Goal: Task Accomplishment & Management: Manage account settings

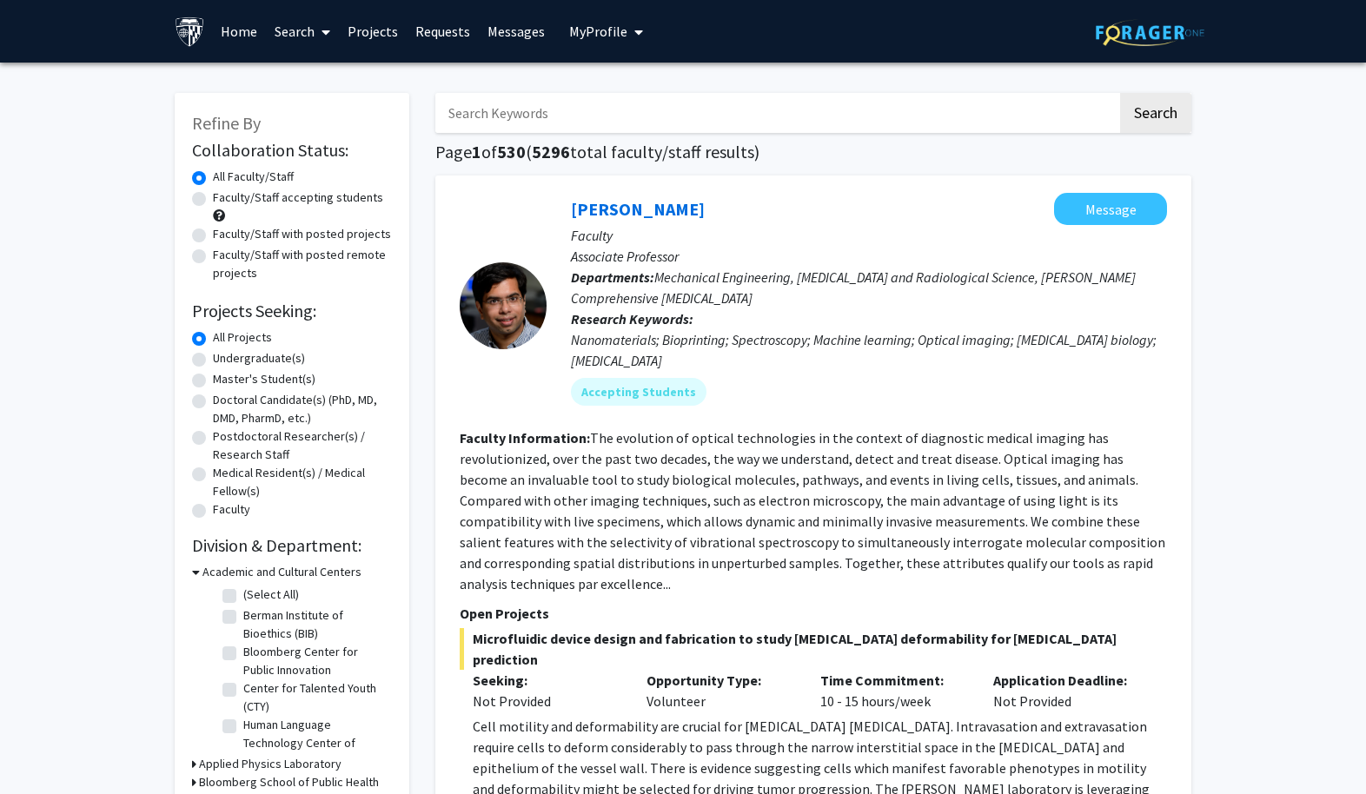
click at [389, 40] on link "Projects" at bounding box center [373, 31] width 68 height 61
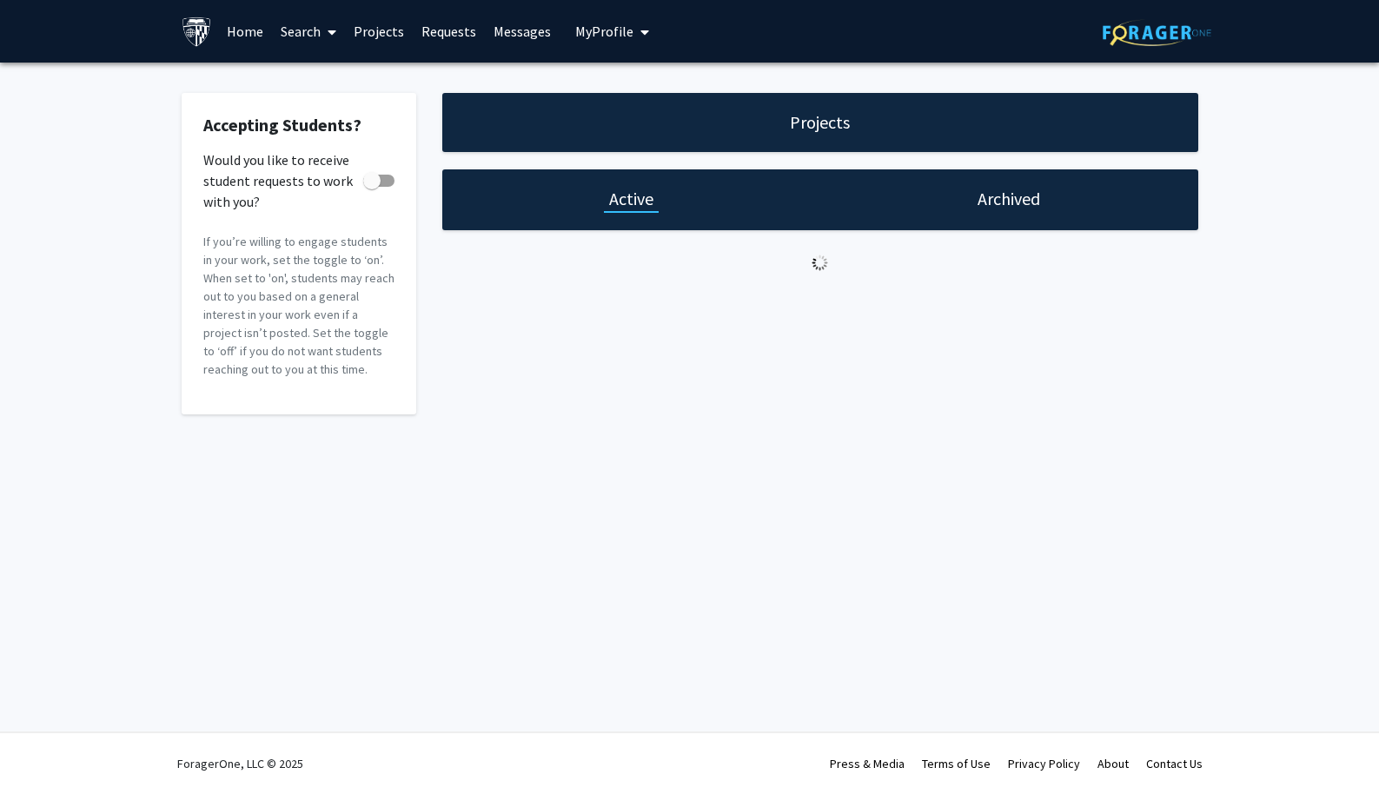
checkbox input "true"
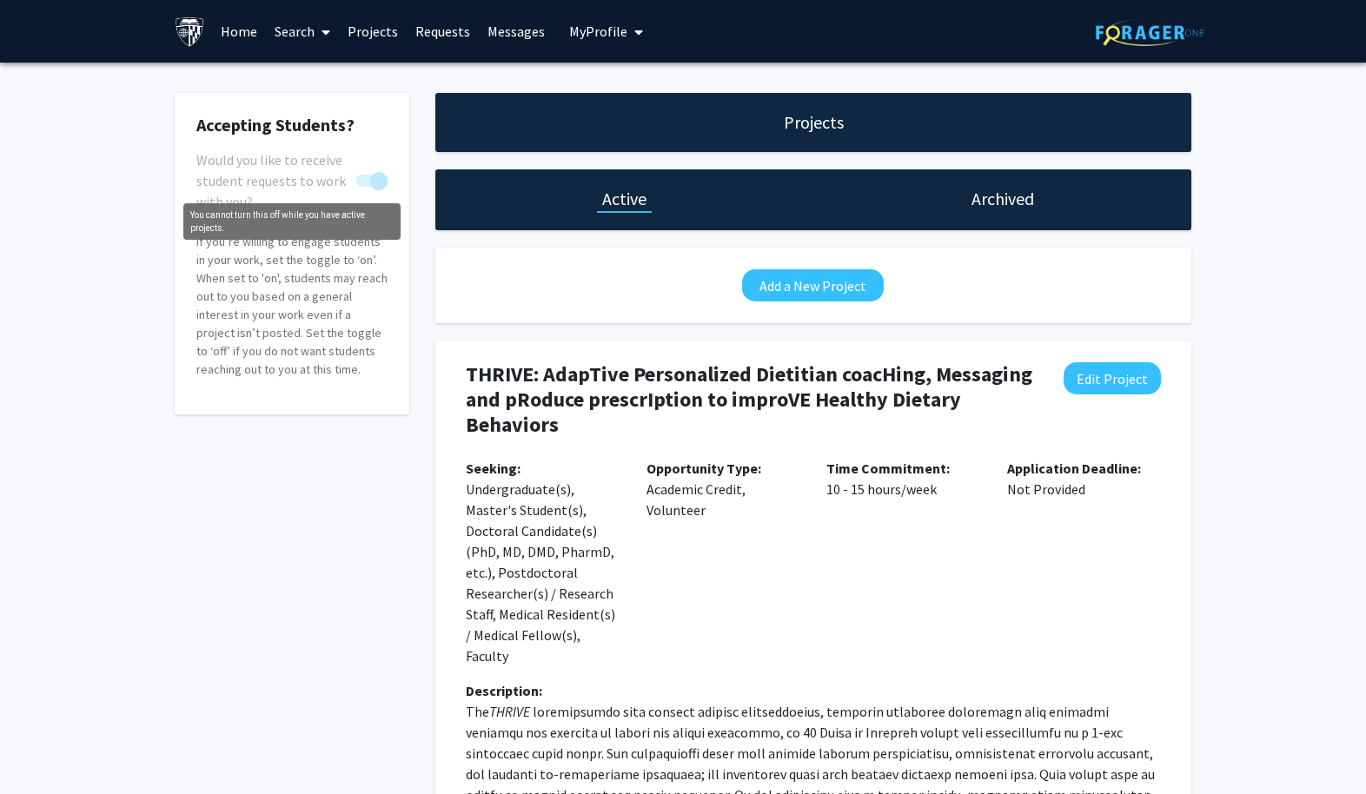
click at [368, 180] on span "You cannot turn this off while you have active projects." at bounding box center [371, 181] width 31 height 12
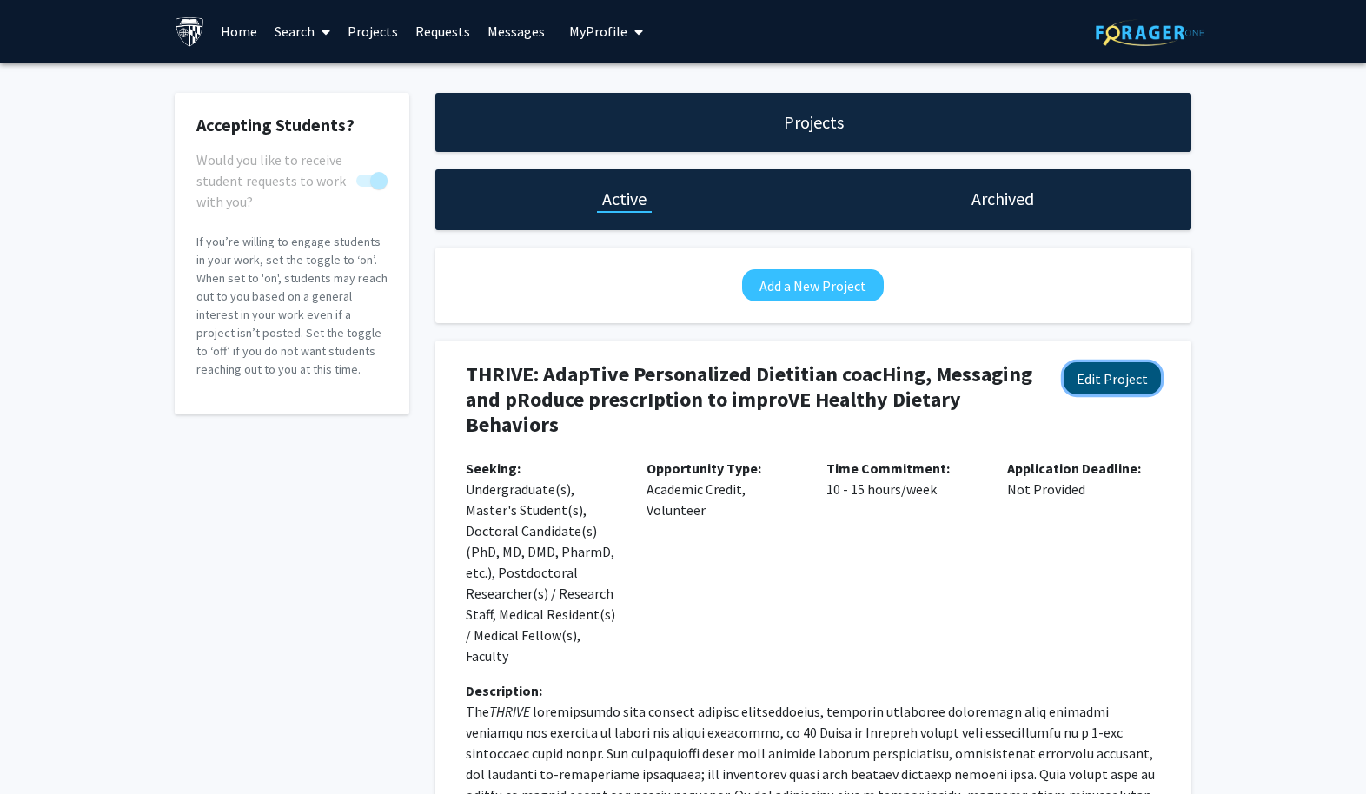
click at [1102, 377] on button "Edit Project" at bounding box center [1112, 378] width 97 height 32
select select "10 - 15"
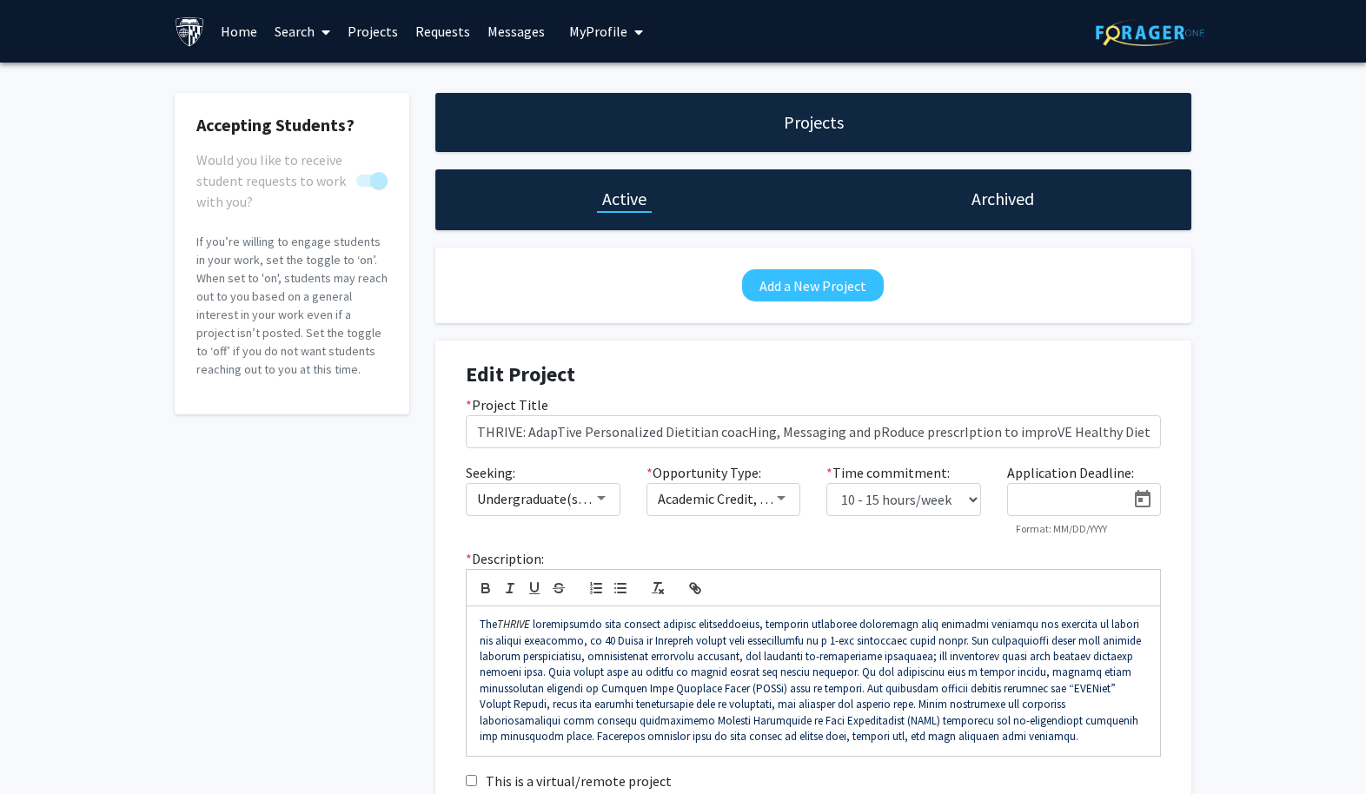
scroll to position [160, 0]
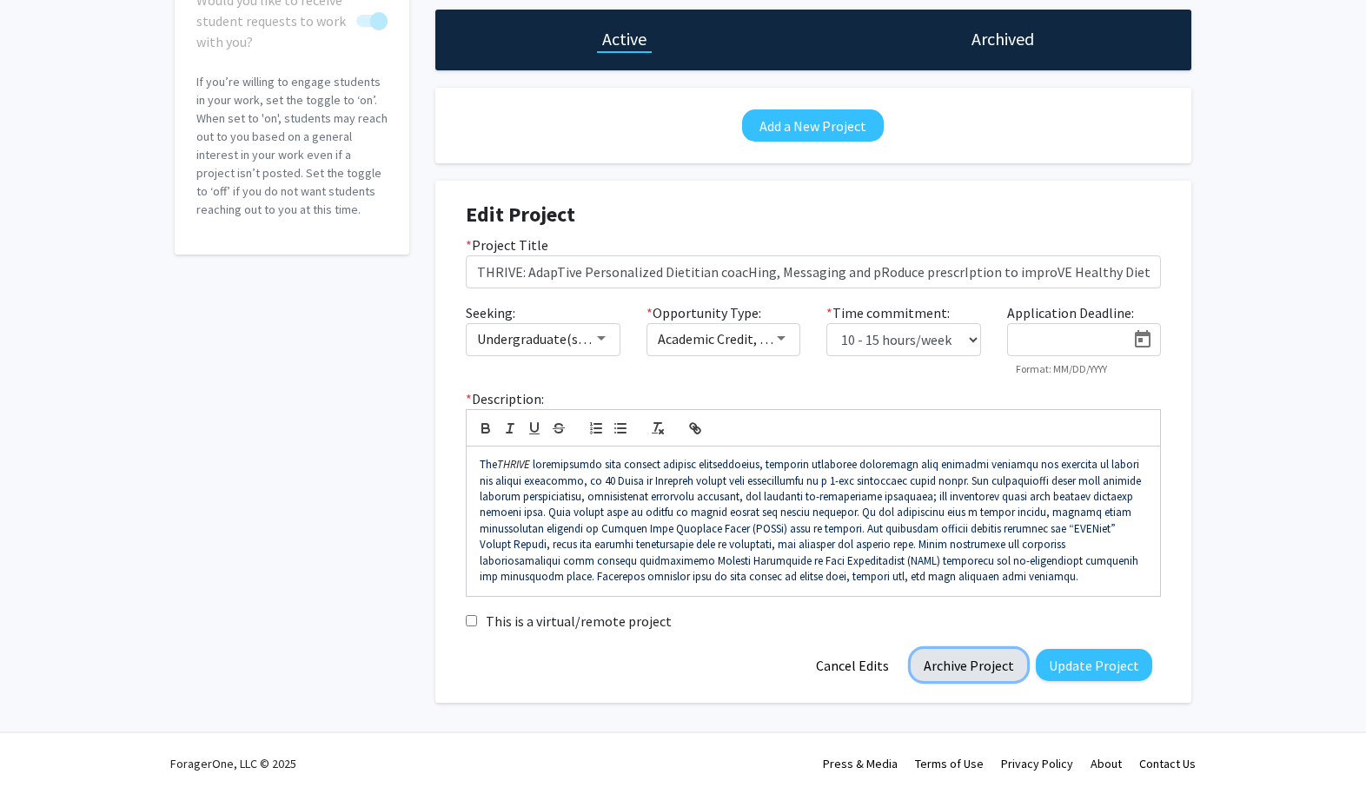
click at [970, 665] on button "Archive Project" at bounding box center [969, 665] width 116 height 32
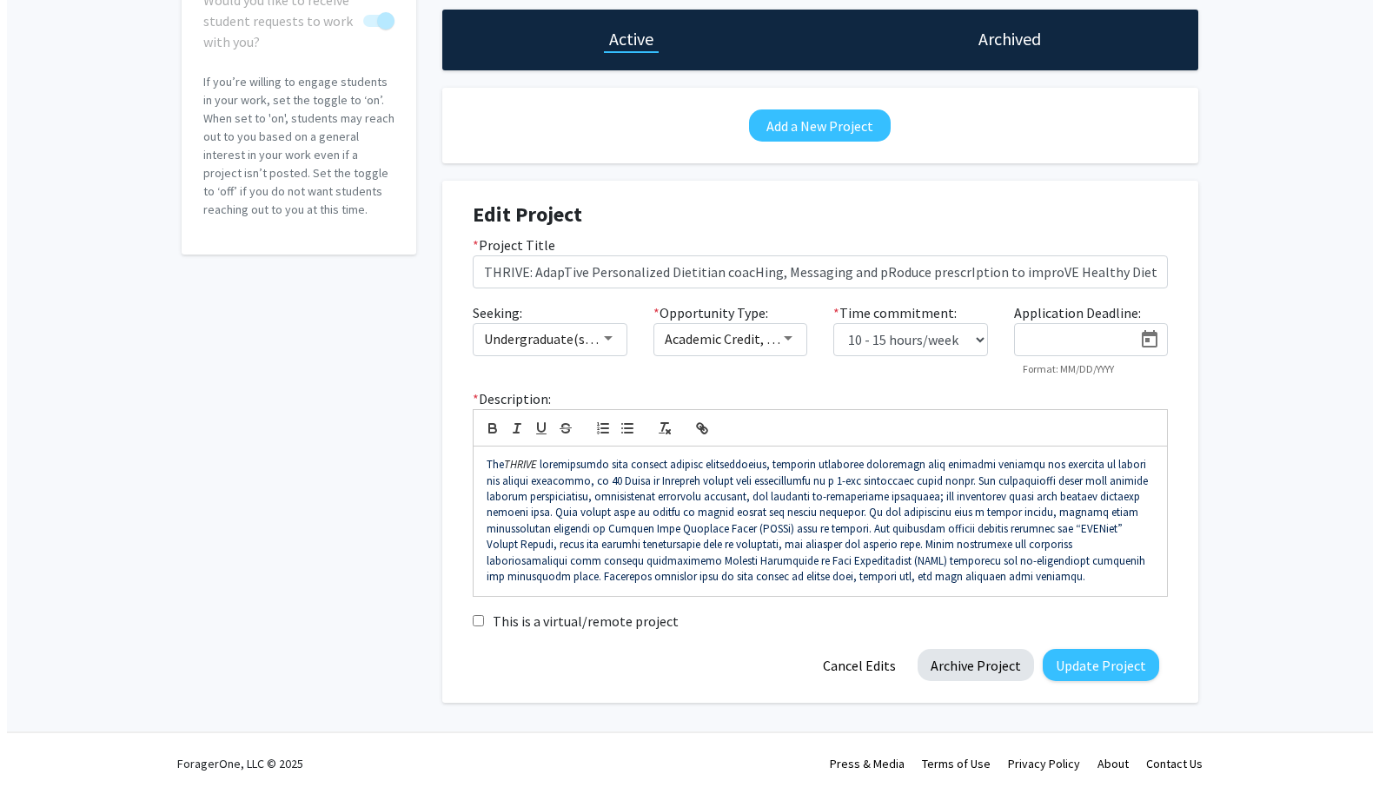
scroll to position [0, 0]
